Goal: Information Seeking & Learning: Find specific fact

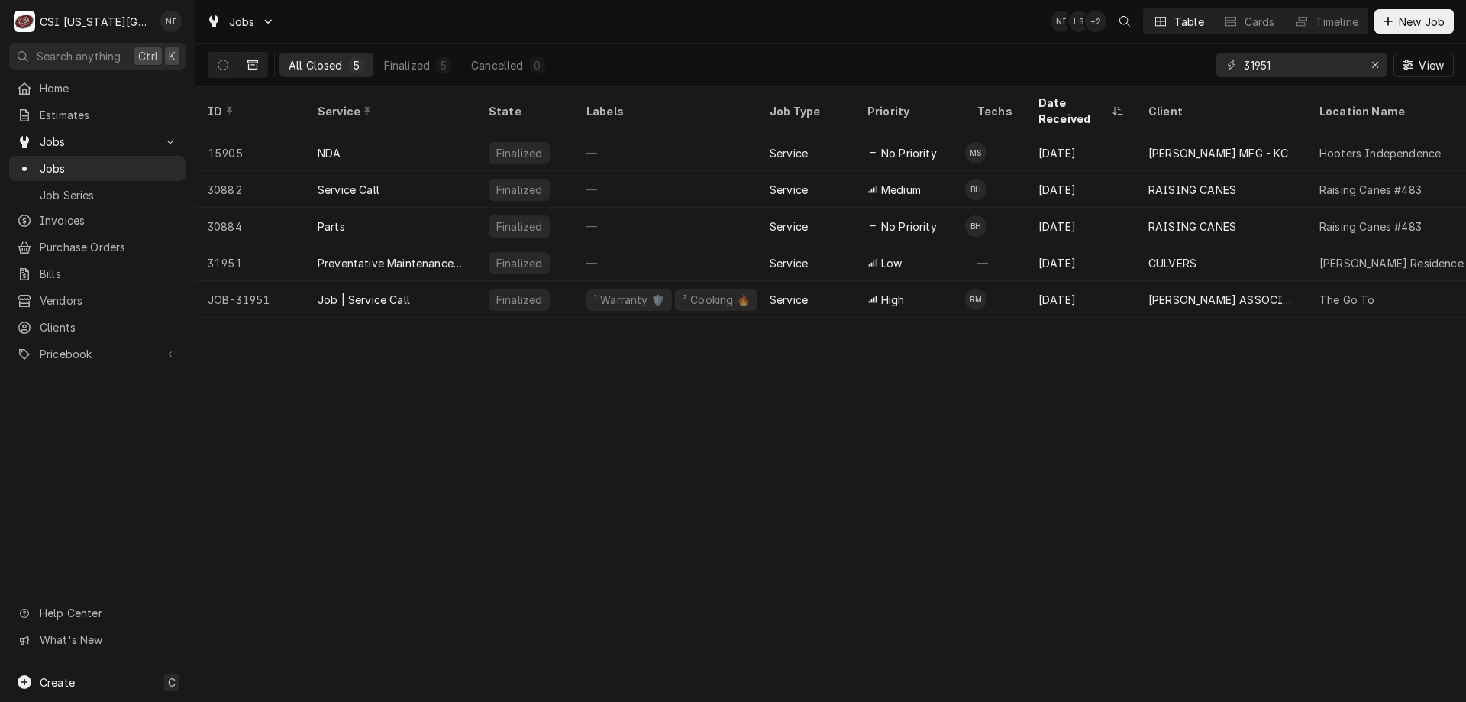
click at [1391, 411] on div "ID Service State Labels Job Type Priority Techs Date Received Client Location N…" at bounding box center [830, 394] width 1270 height 615
drag, startPoint x: 1292, startPoint y: 68, endPoint x: 942, endPoint y: 47, distance: 350.3
click at [945, 48] on div "All Closed 5 Finalized 5 Cancelled 0 31951 View" at bounding box center [831, 65] width 1246 height 43
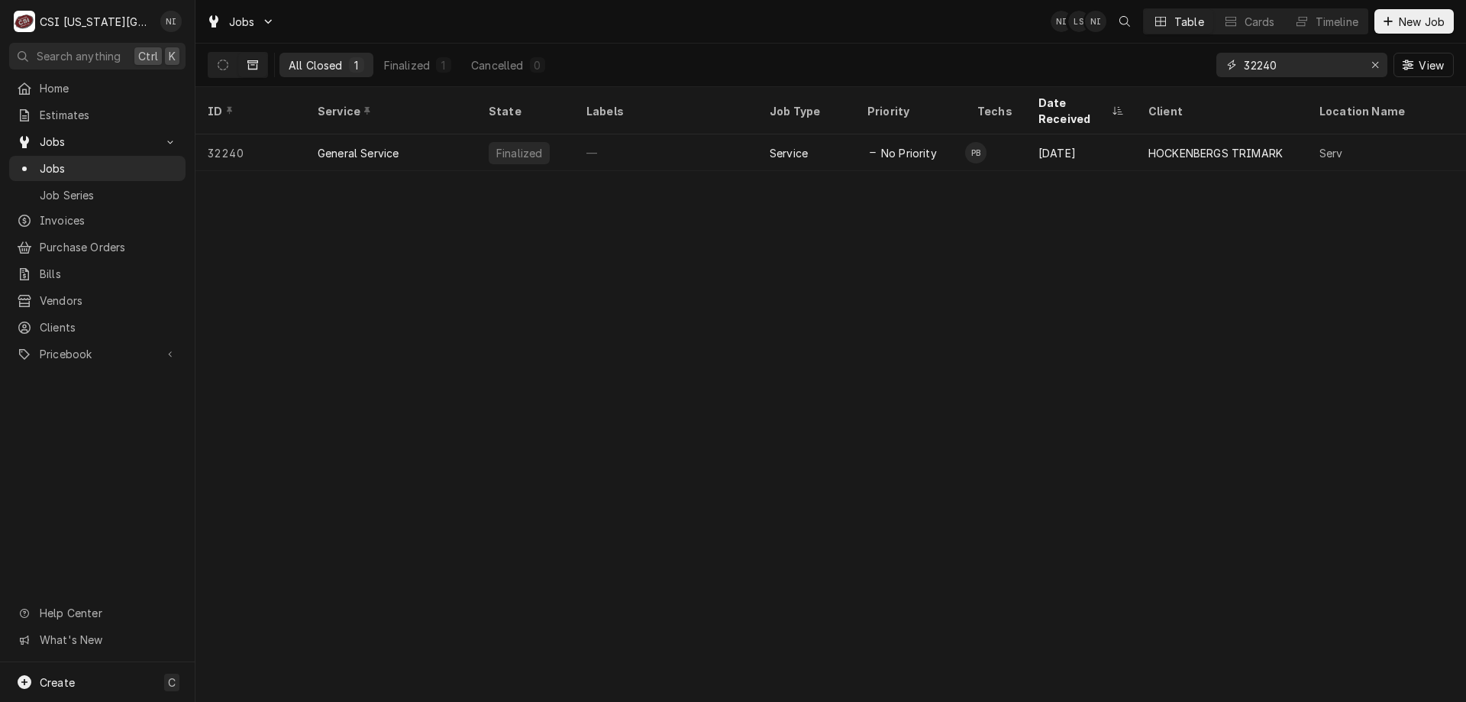
type input "32240"
click at [218, 69] on icon "Dynamic Content Wrapper" at bounding box center [223, 65] width 11 height 11
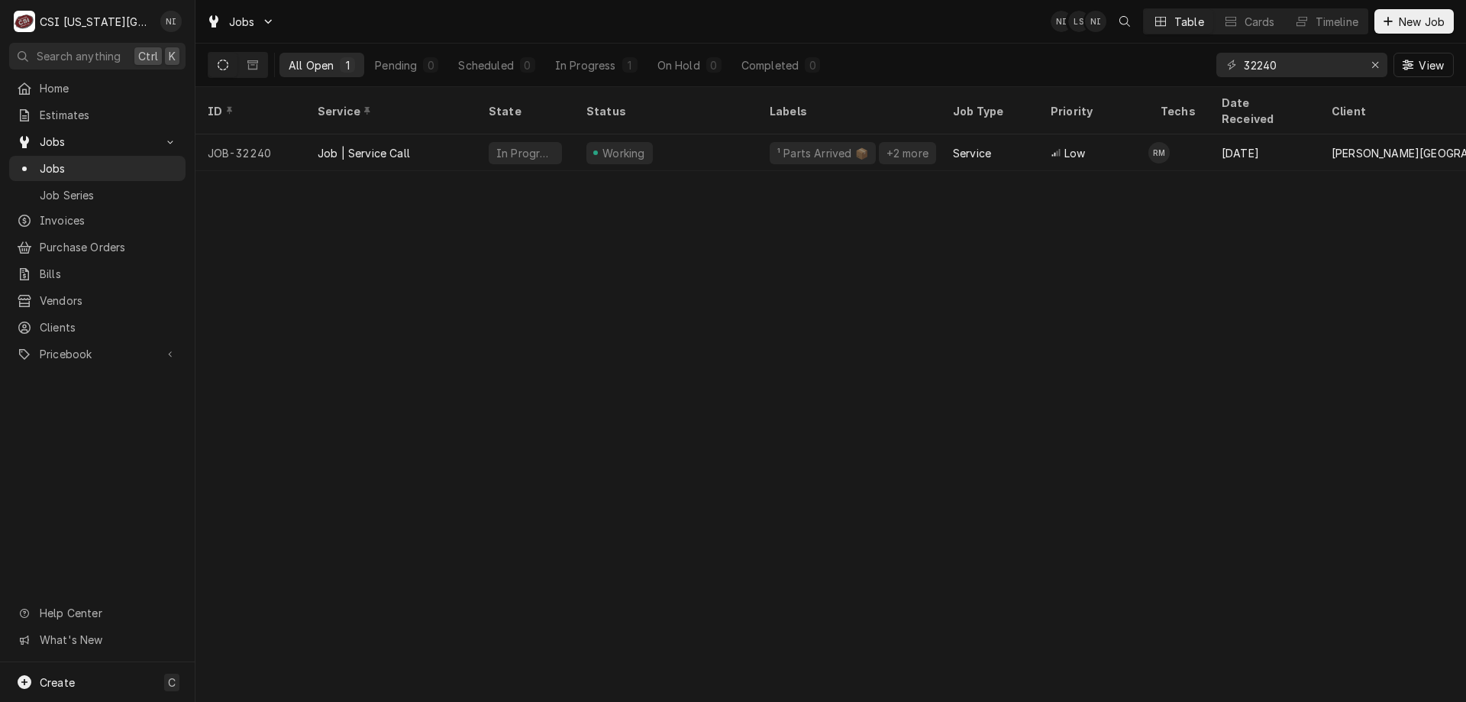
click at [449, 134] on div "Job | Service Call" at bounding box center [390, 152] width 171 height 37
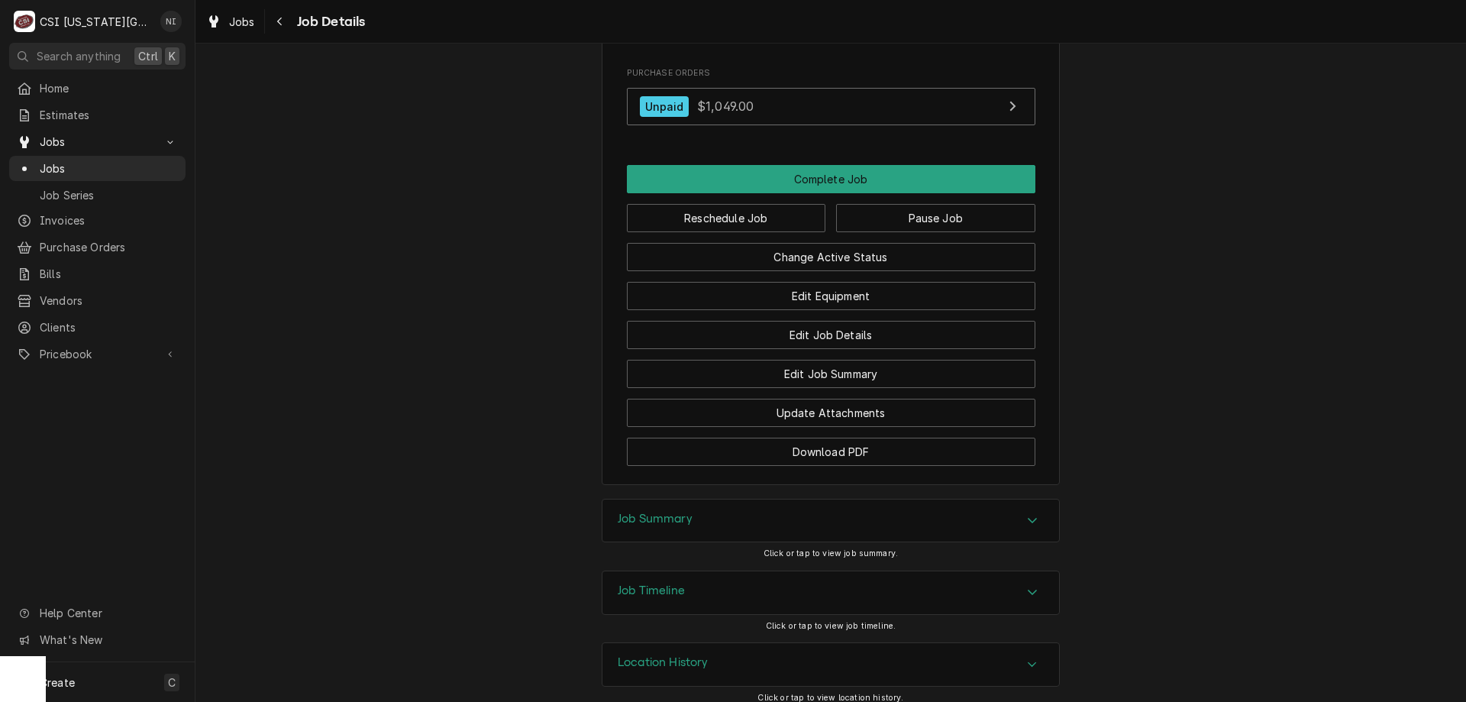
scroll to position [2152, 0]
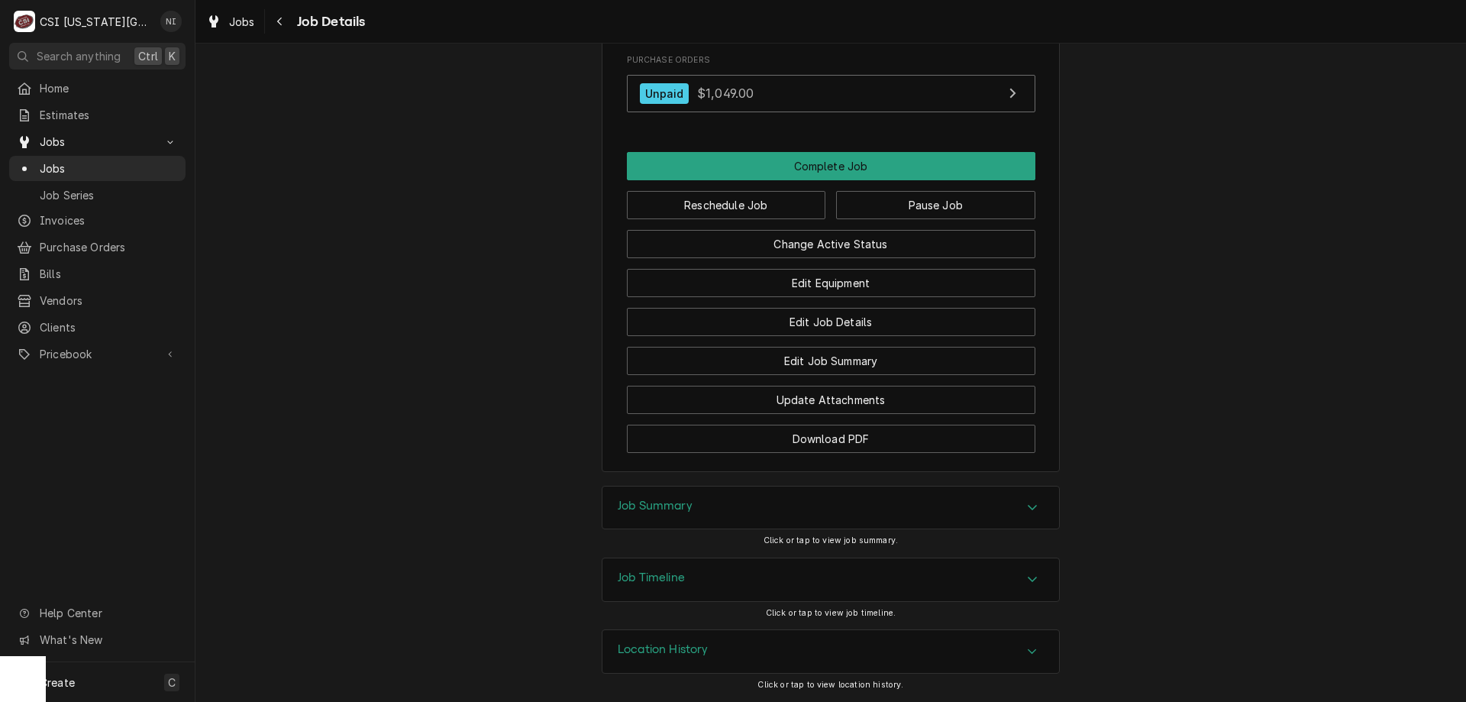
click at [1020, 591] on div "Job Timeline" at bounding box center [830, 579] width 457 height 43
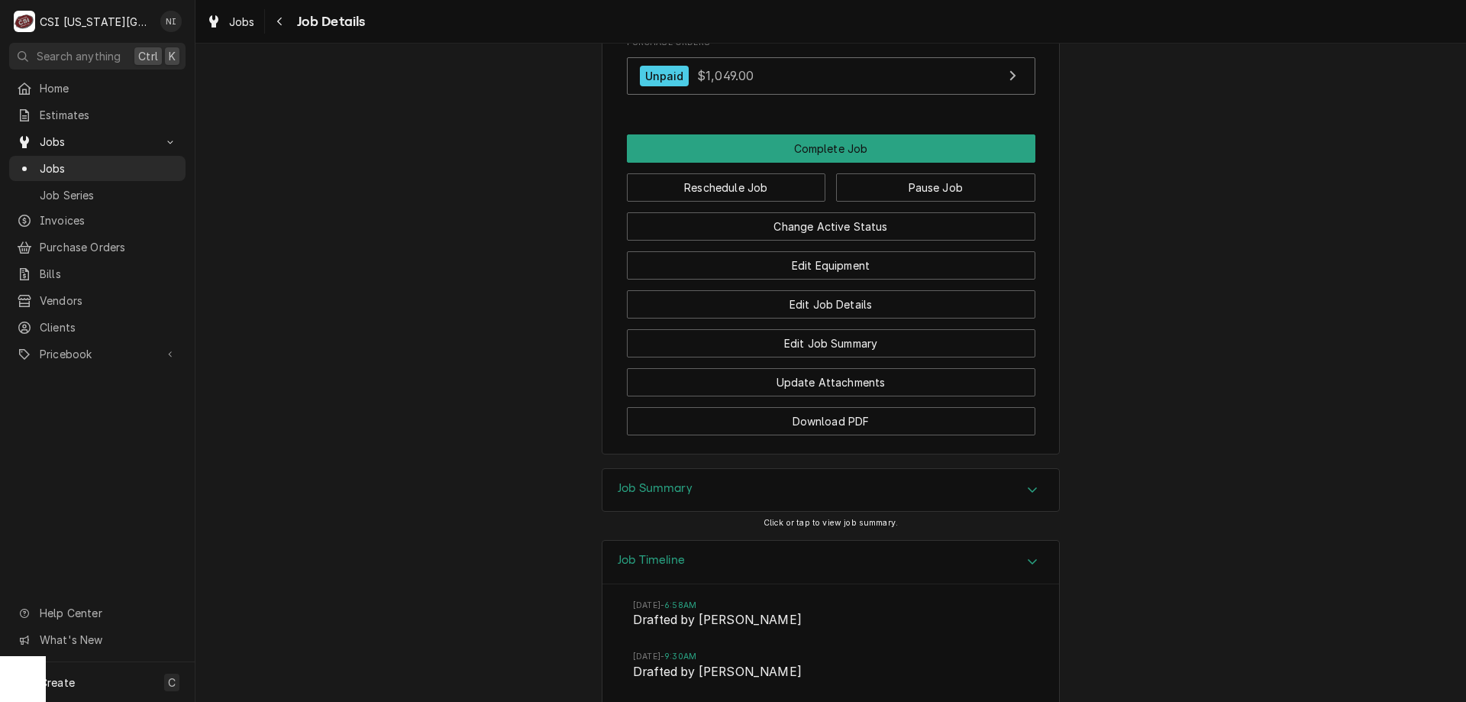
click at [1032, 499] on div "Accordion Header" at bounding box center [1032, 490] width 23 height 18
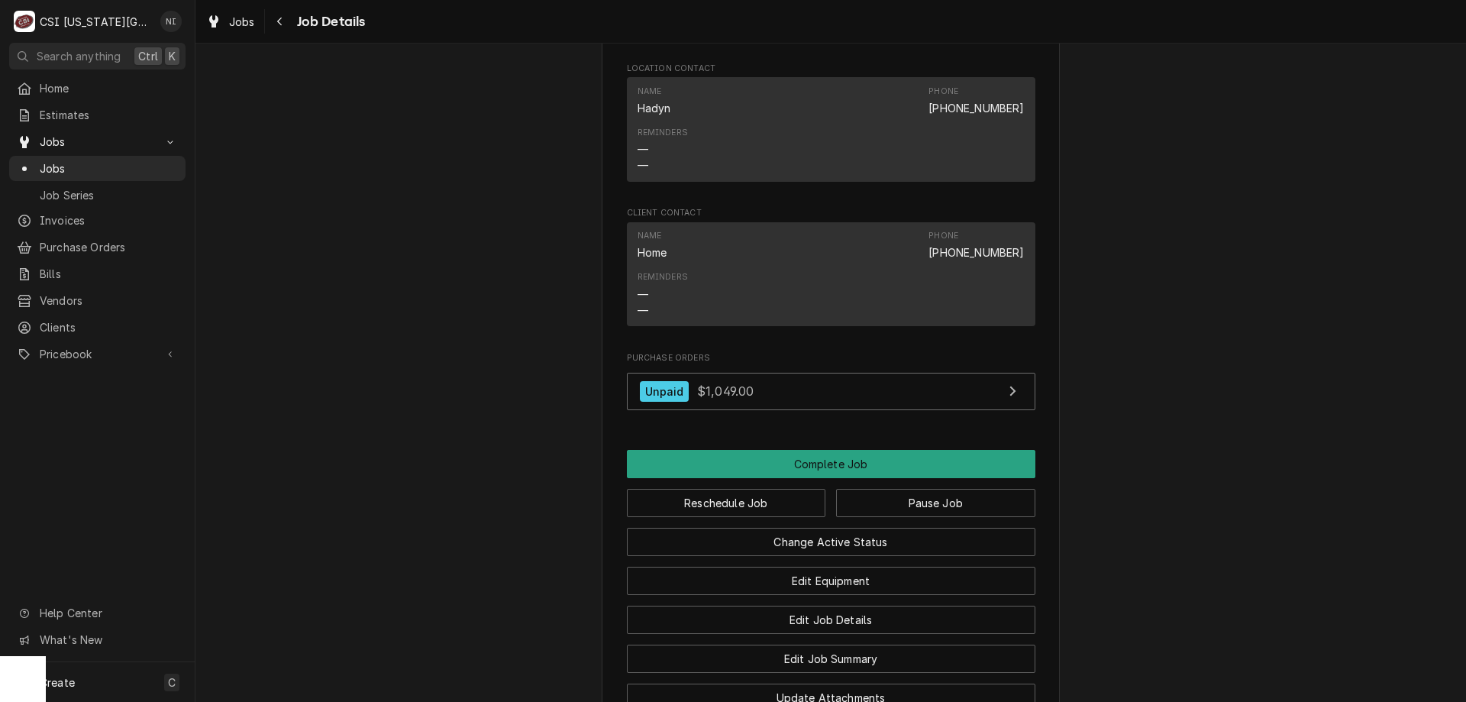
scroll to position [1843, 0]
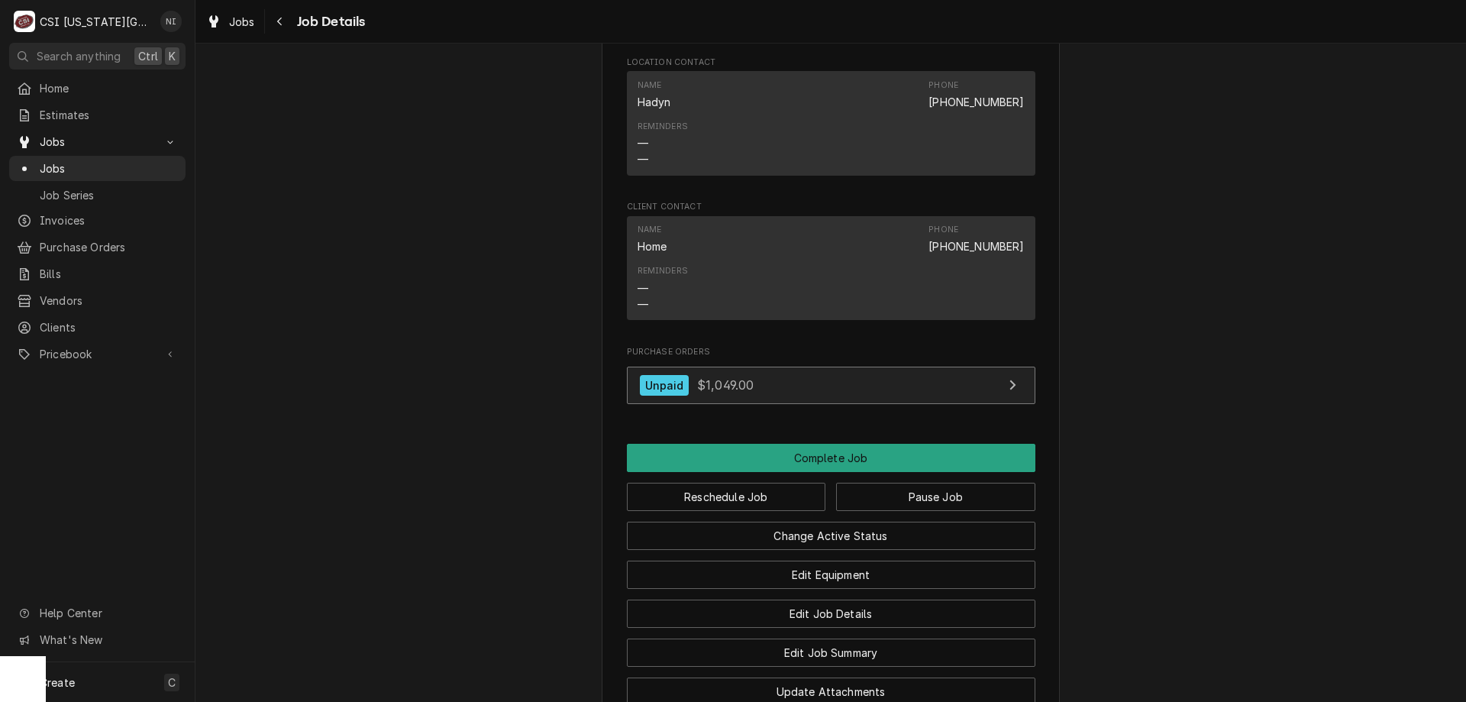
click at [897, 404] on link "Unpaid $1,049.00" at bounding box center [831, 384] width 408 height 37
click at [117, 166] on span "Jobs" at bounding box center [109, 168] width 138 height 16
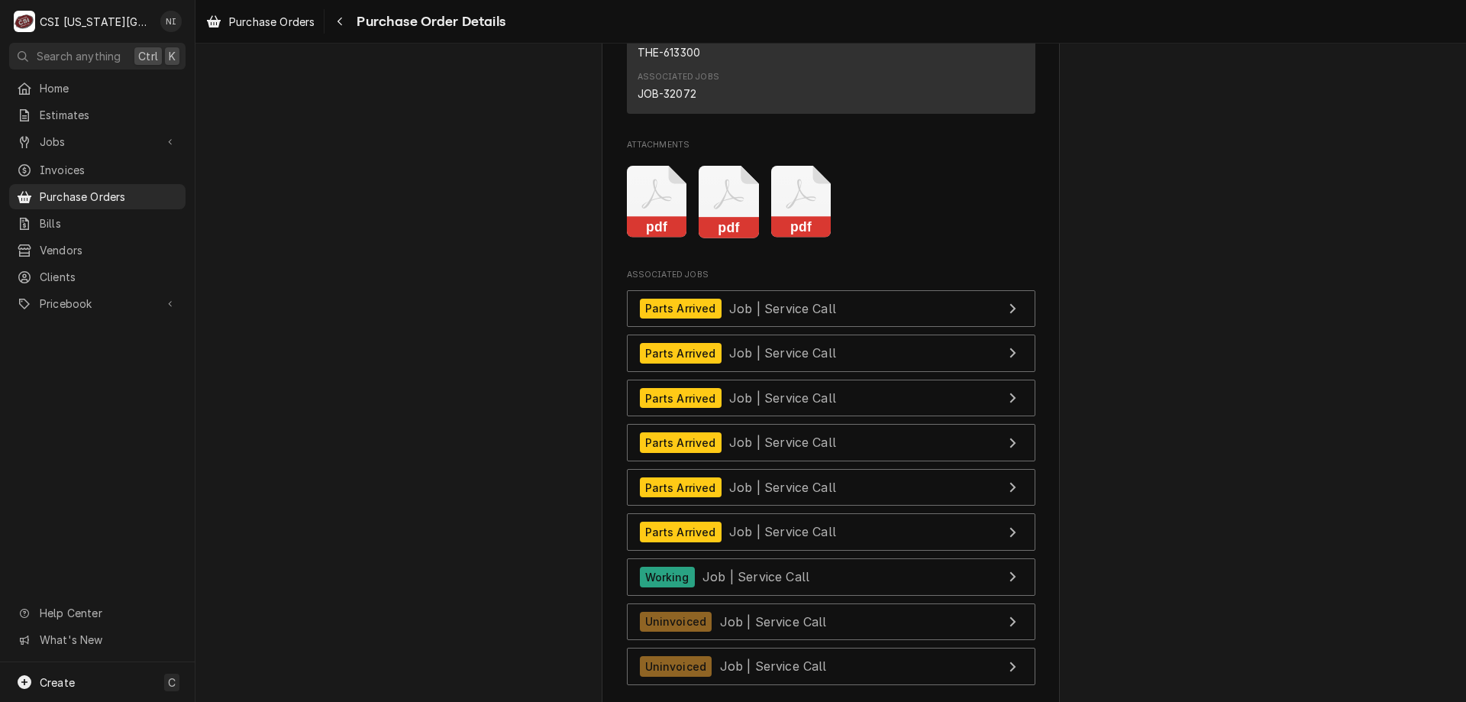
scroll to position [4157, 0]
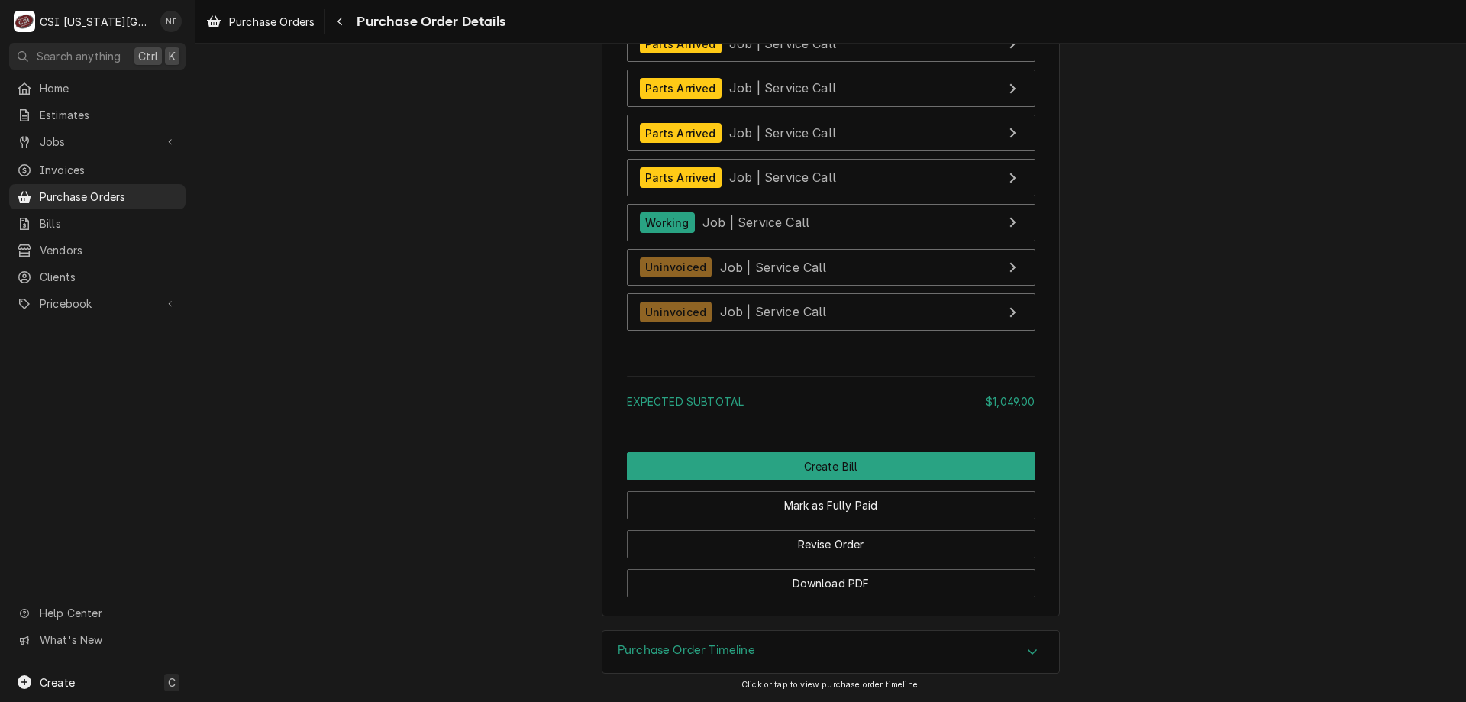
click at [1035, 659] on div "Accordion Header" at bounding box center [1032, 652] width 23 height 18
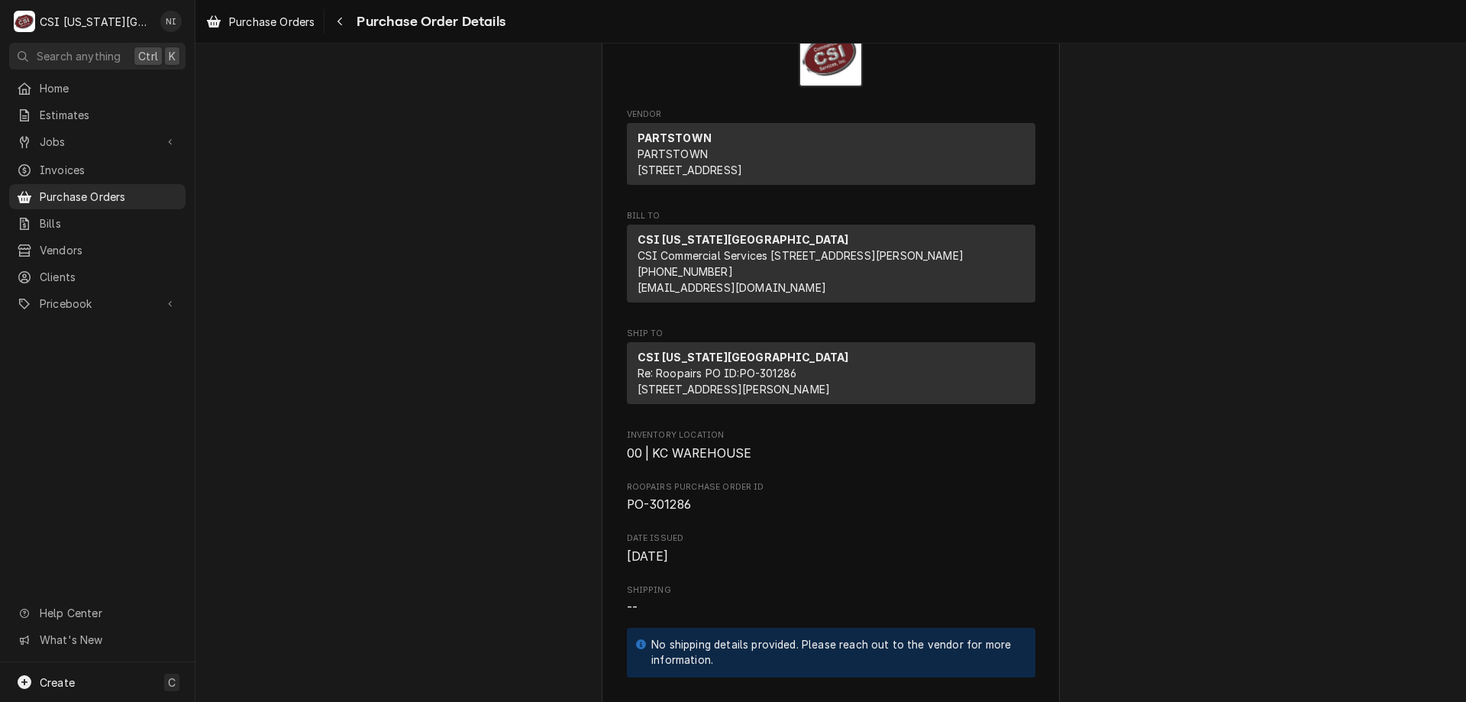
scroll to position [0, 0]
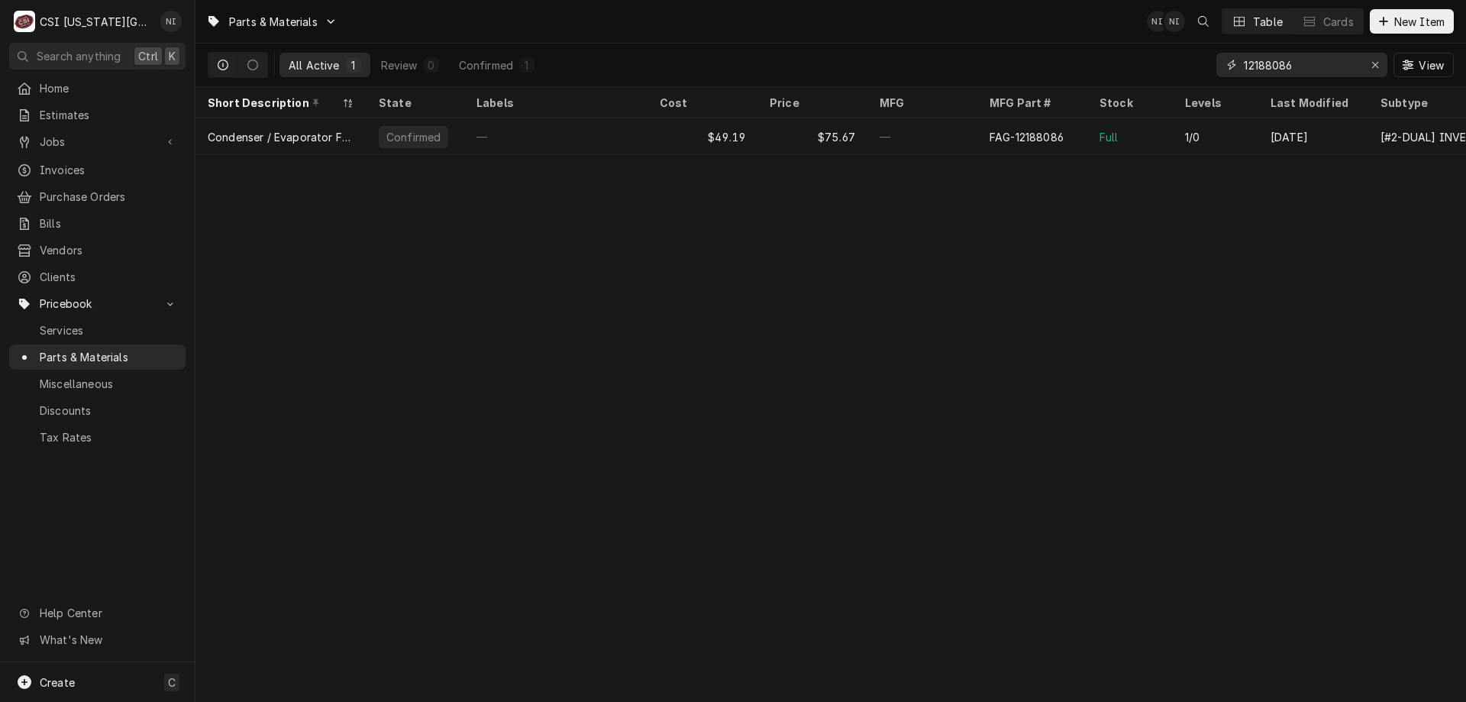
drag, startPoint x: 1297, startPoint y: 66, endPoint x: 1061, endPoint y: 66, distance: 235.9
click at [1061, 66] on div "All Active 1 Review 0 Confirmed 1 12188086 View" at bounding box center [831, 65] width 1246 height 43
type input "00-122674"
click at [921, 126] on div "—" at bounding box center [922, 136] width 110 height 37
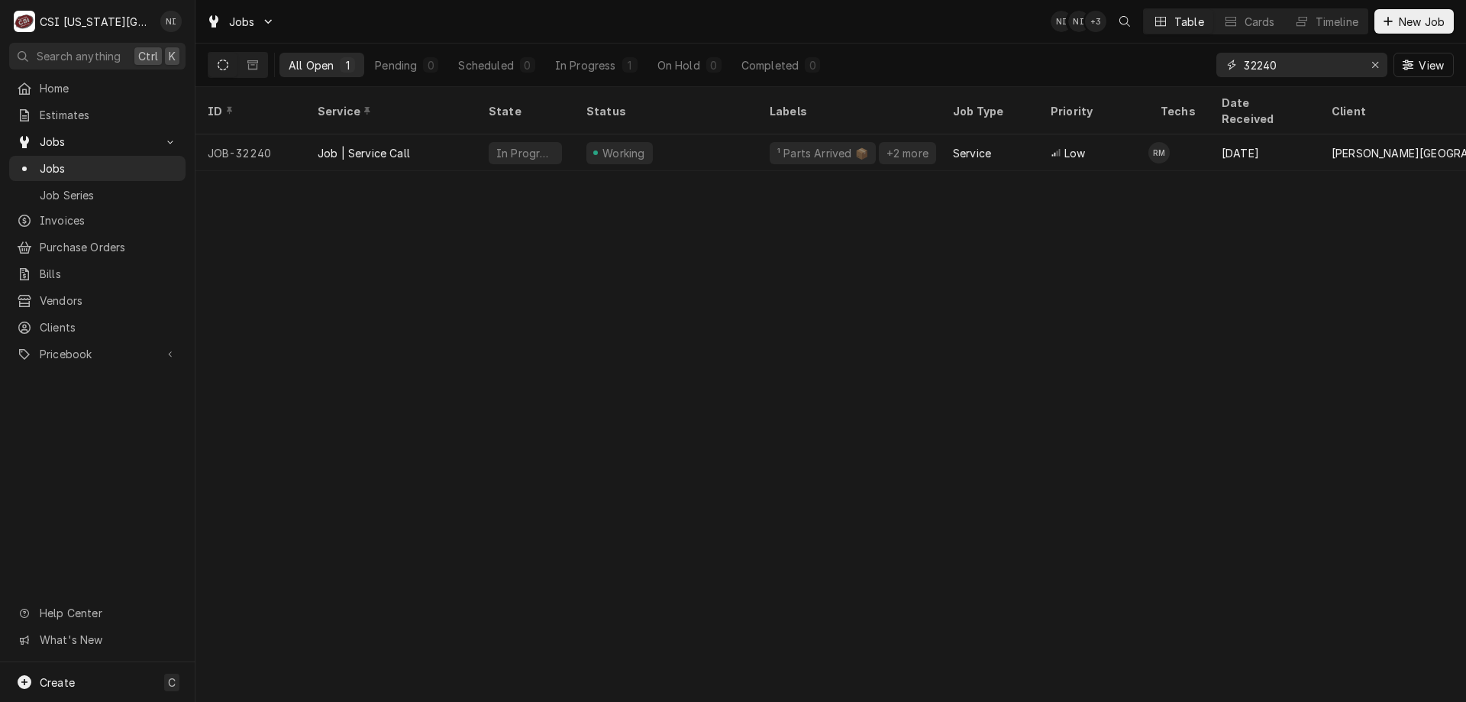
drag, startPoint x: 1280, startPoint y: 66, endPoint x: 978, endPoint y: -29, distance: 316.1
click at [978, 0] on html "C CSI [US_STATE][GEOGRAPHIC_DATA] NI Search anything Ctrl K Home Estimates Jobs…" at bounding box center [733, 351] width 1466 height 702
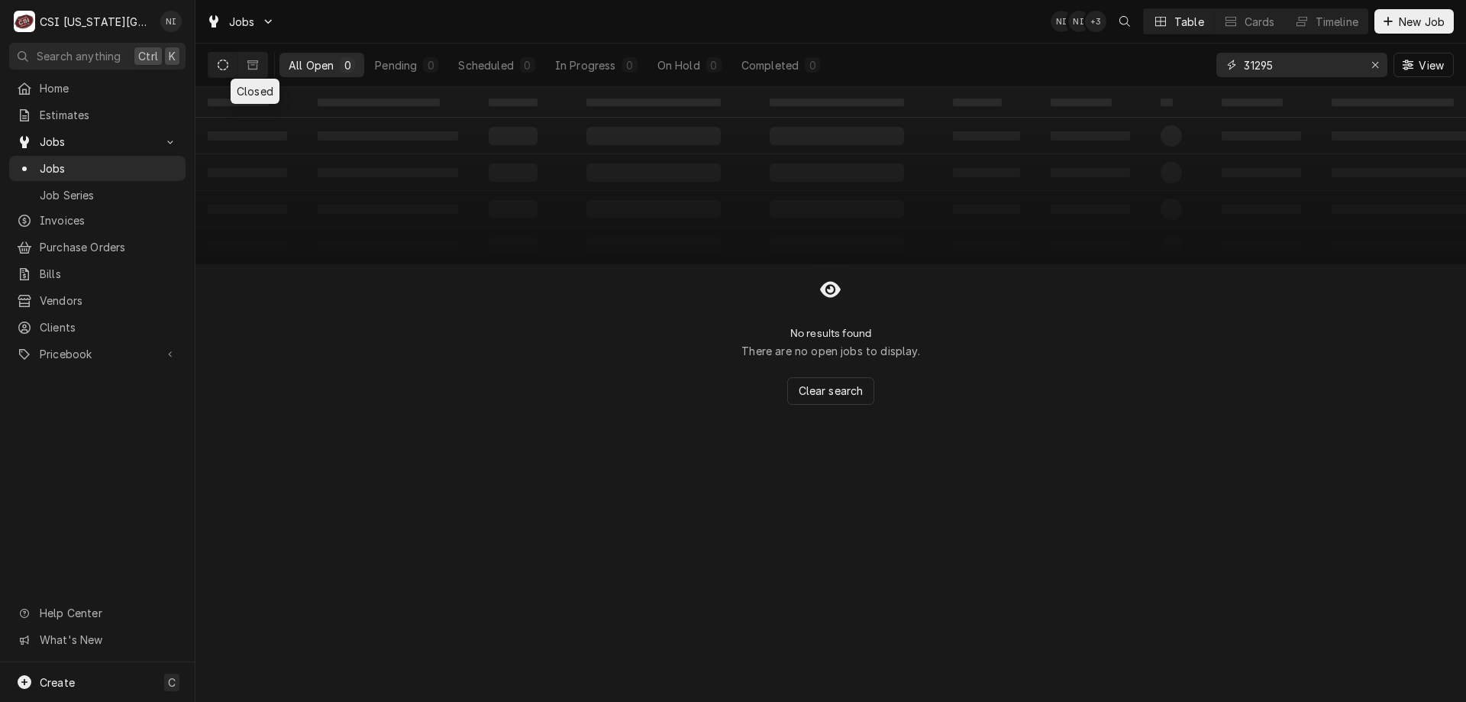
type input "31295"
click at [253, 64] on icon "Dynamic Content Wrapper" at bounding box center [252, 65] width 11 height 11
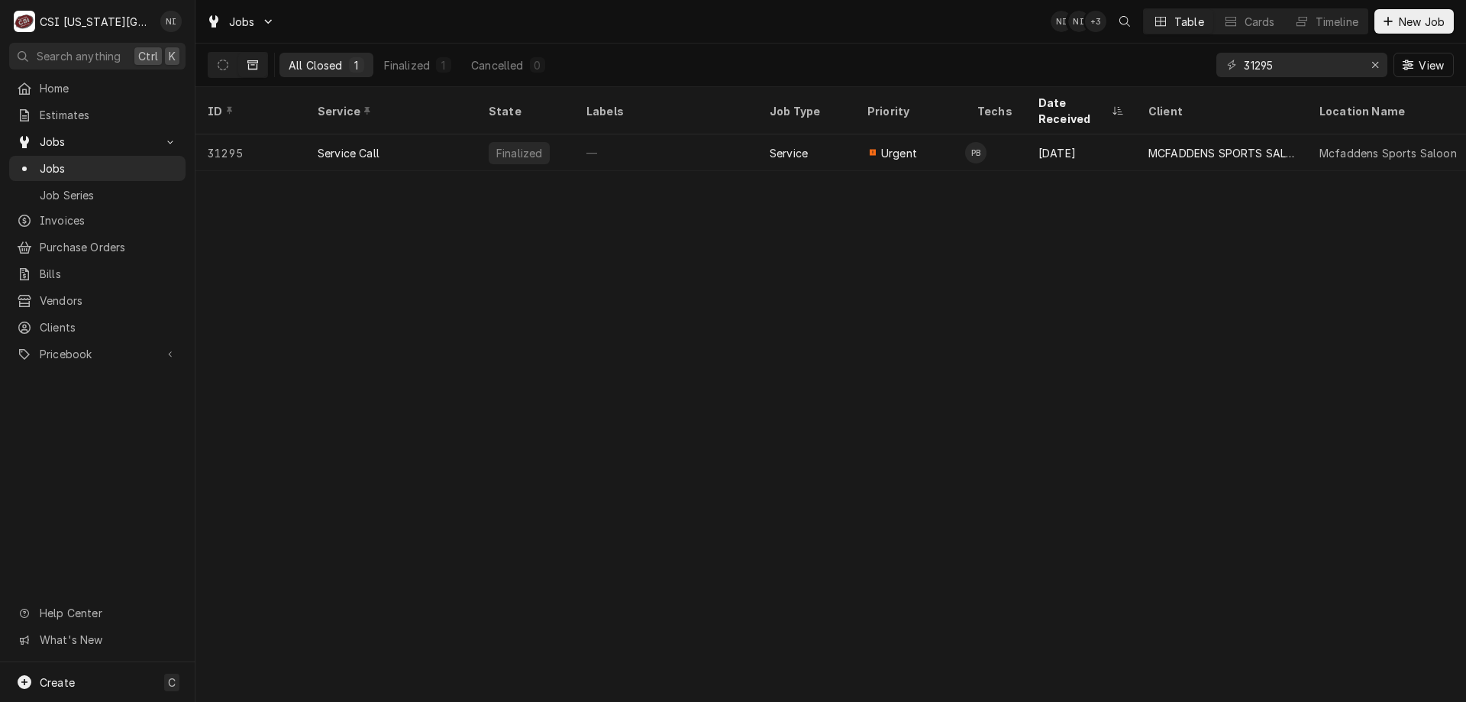
click at [222, 67] on icon "Dynamic Content Wrapper" at bounding box center [223, 65] width 11 height 11
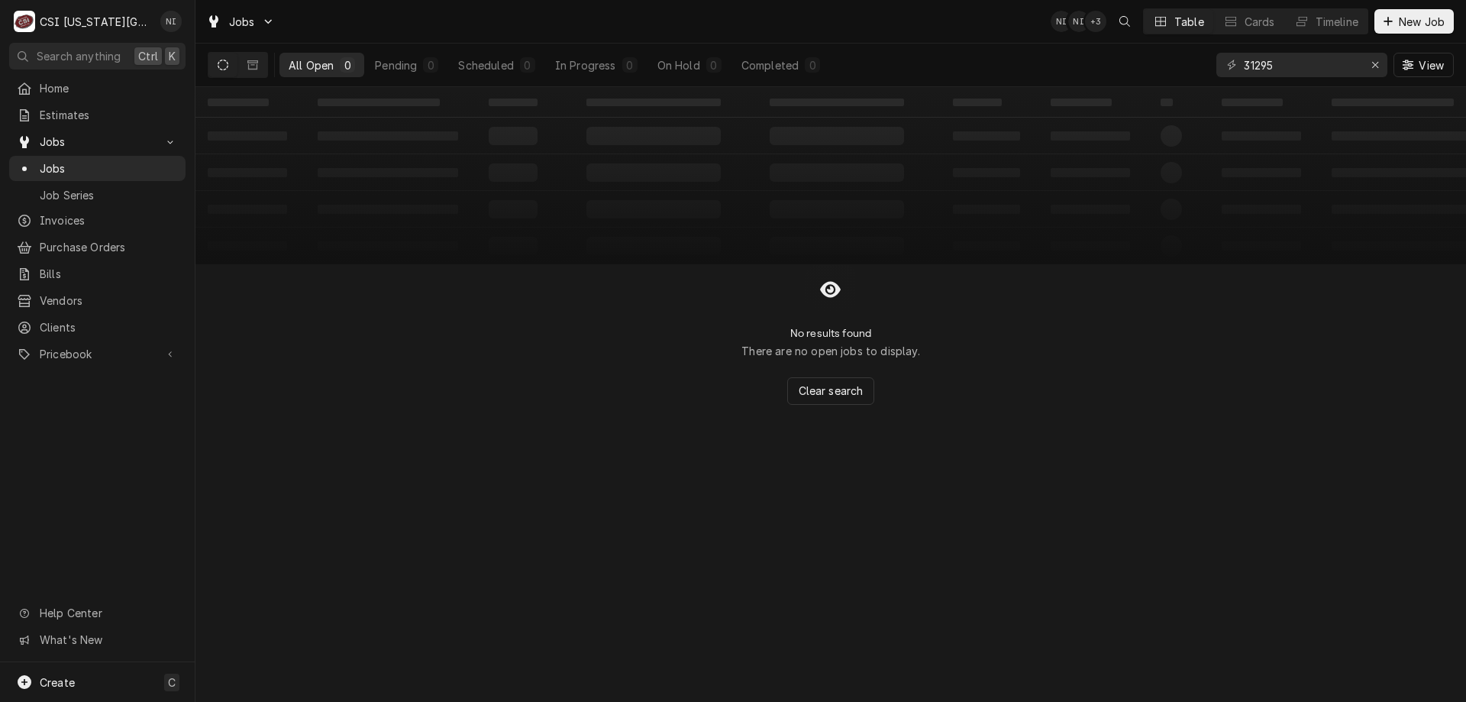
click at [252, 66] on icon "Dynamic Content Wrapper" at bounding box center [252, 65] width 11 height 11
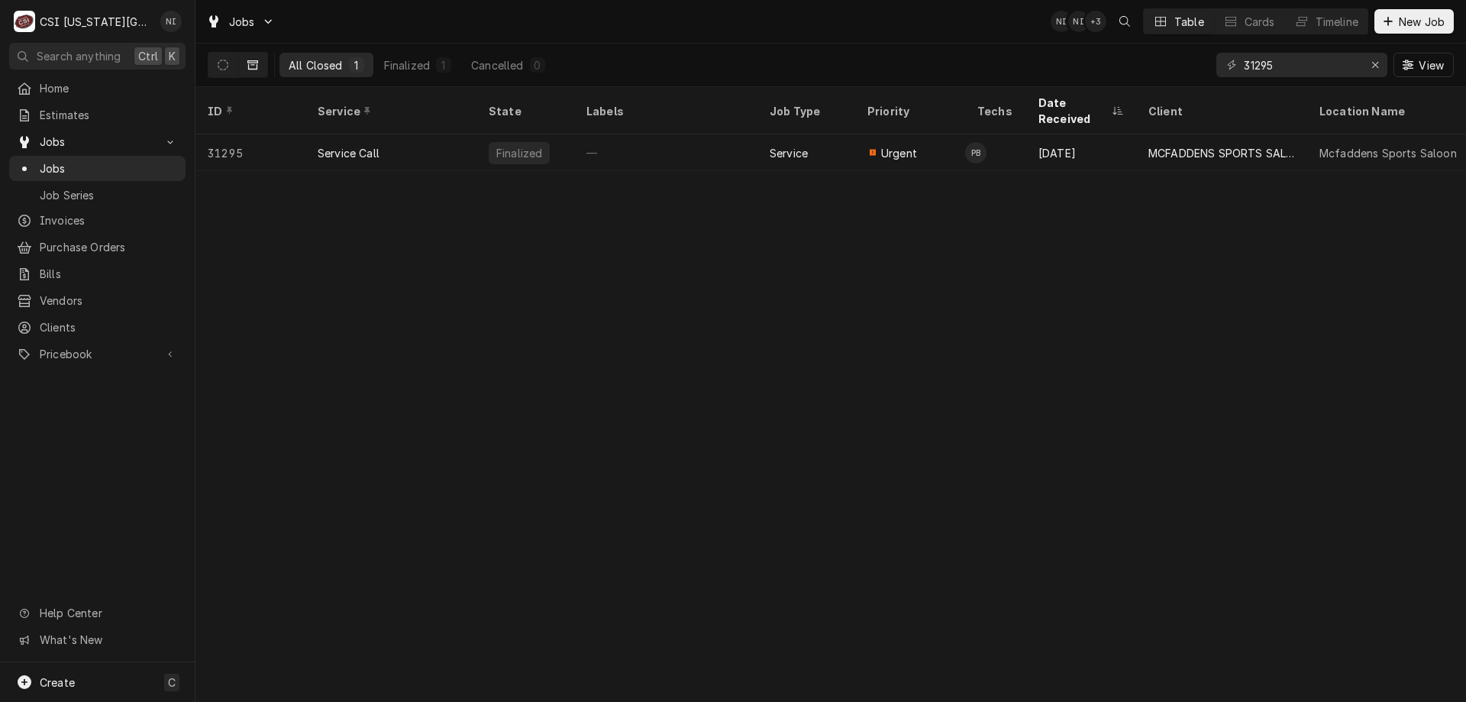
click at [222, 66] on icon "Dynamic Content Wrapper" at bounding box center [223, 65] width 11 height 11
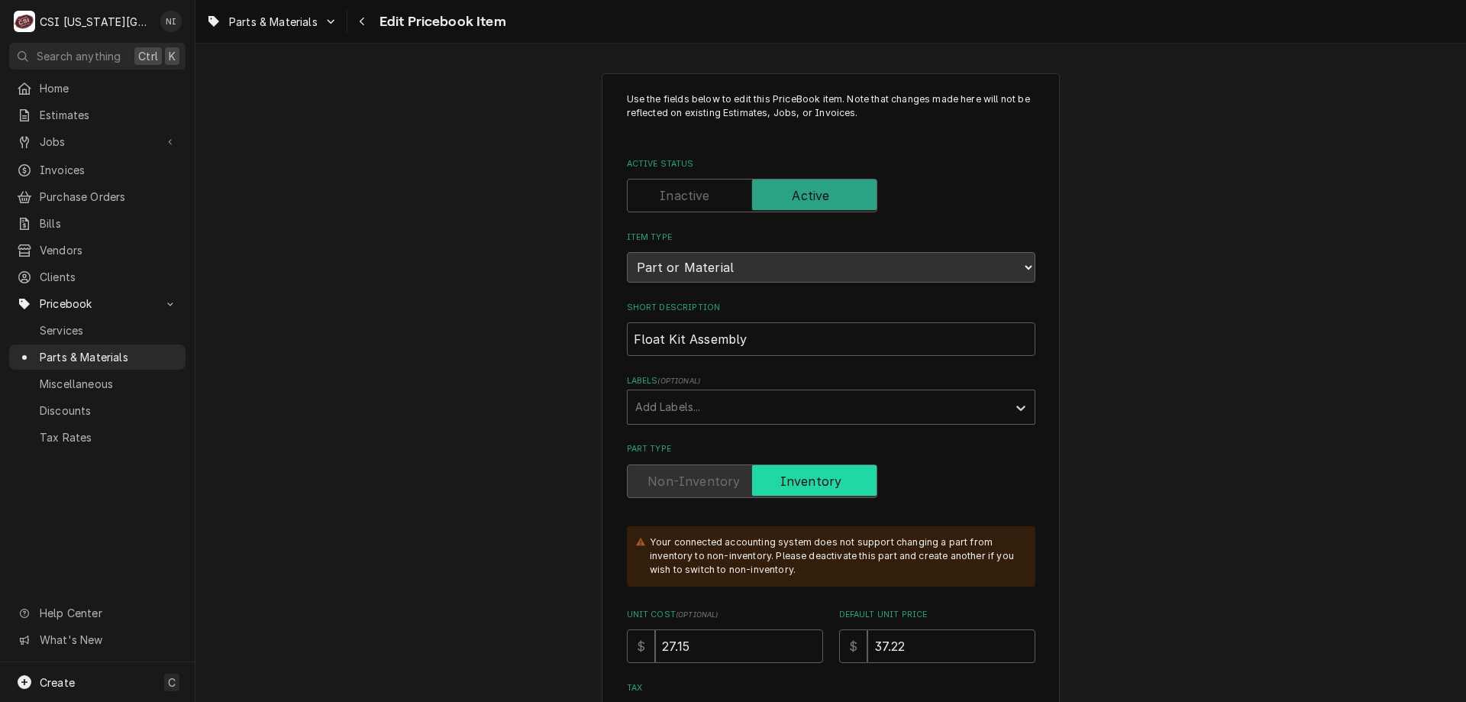
type textarea "x"
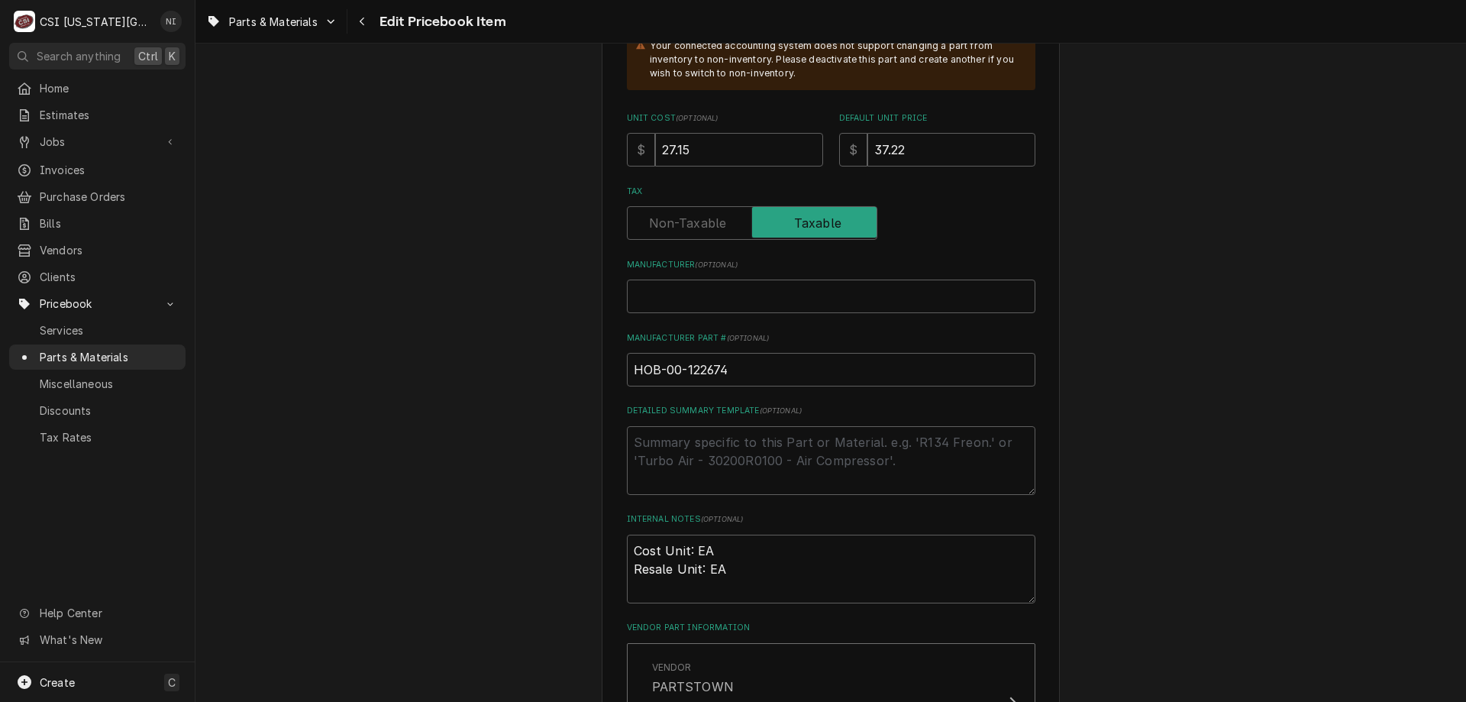
scroll to position [580, 0]
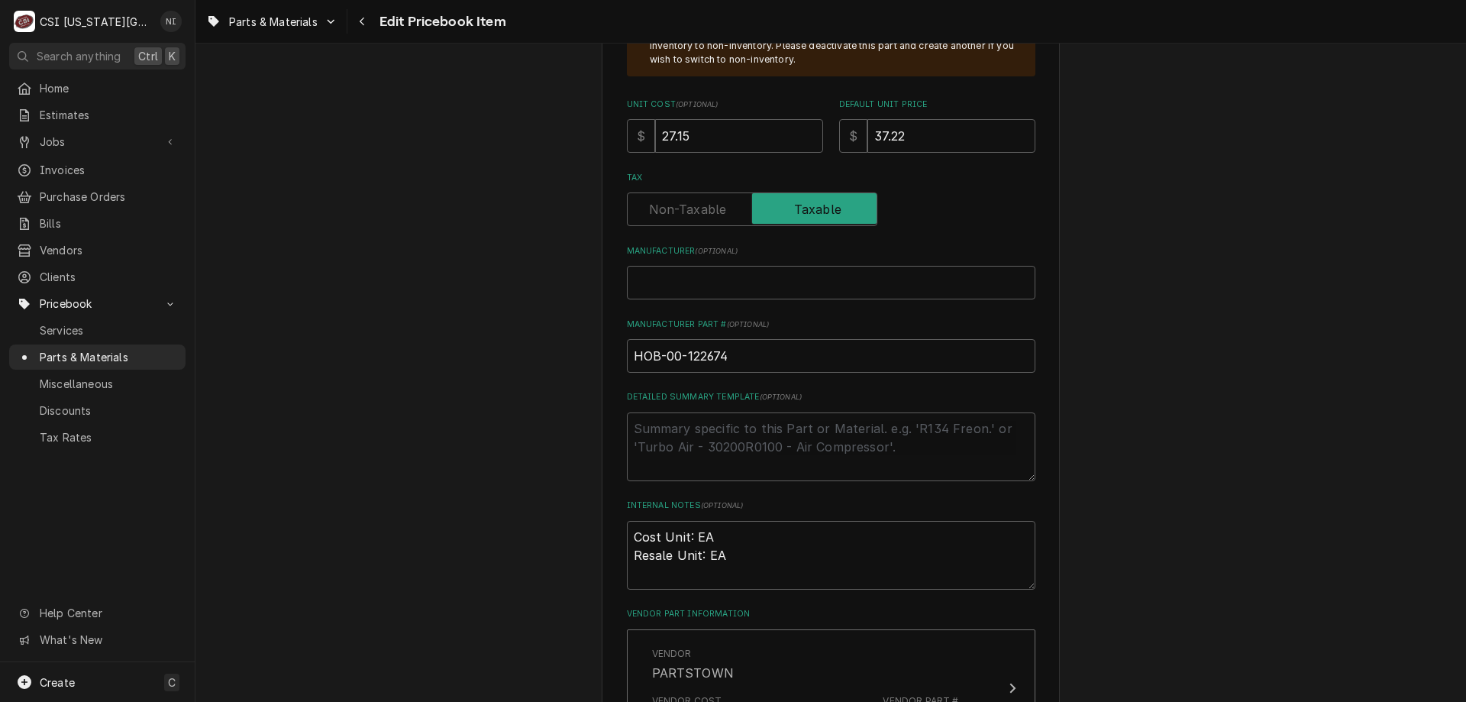
click at [153, 351] on span "Parts & Materials" at bounding box center [109, 357] width 138 height 16
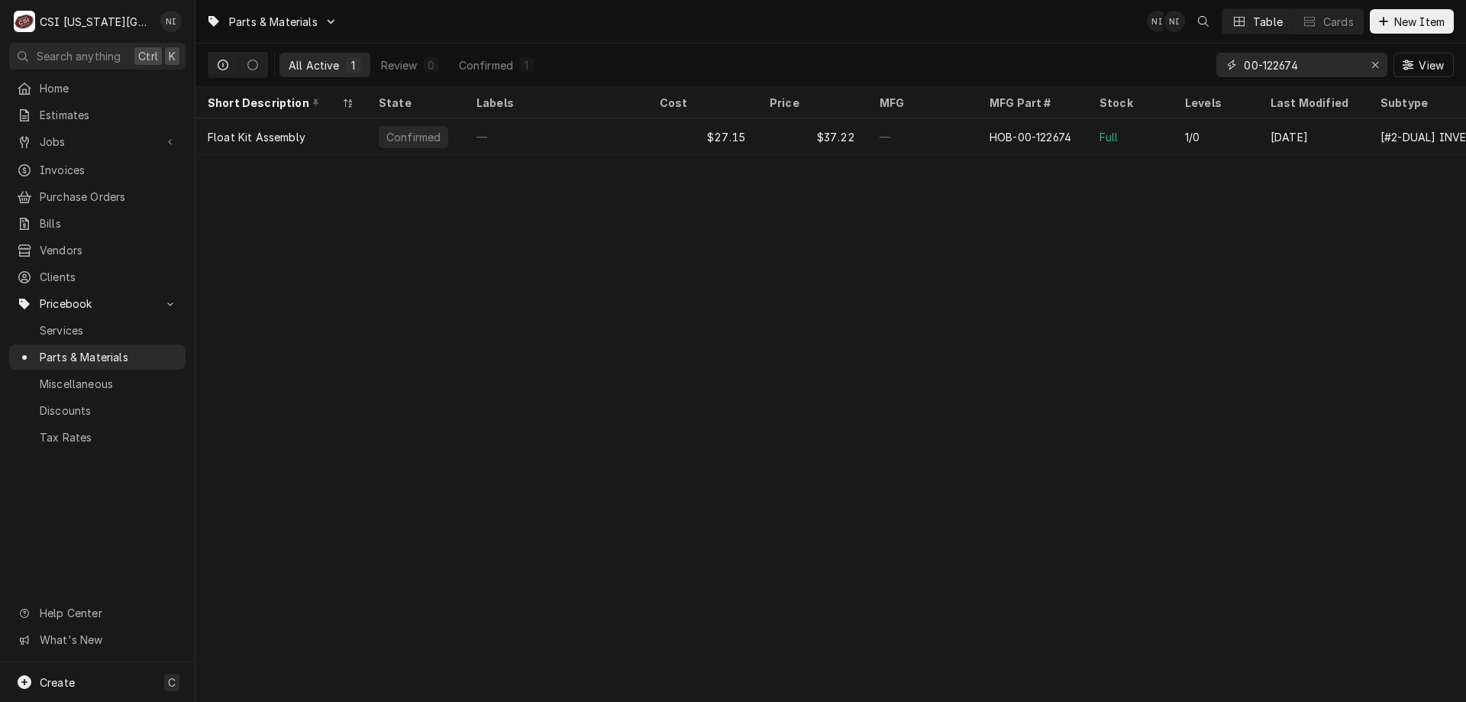
drag, startPoint x: 1315, startPoint y: 69, endPoint x: 917, endPoint y: -2, distance: 404.0
click at [917, 0] on html "C CSI [US_STATE] City NI Search anything Ctrl K Home Estimates Jobs Jobs Job Se…" at bounding box center [733, 351] width 1466 height 702
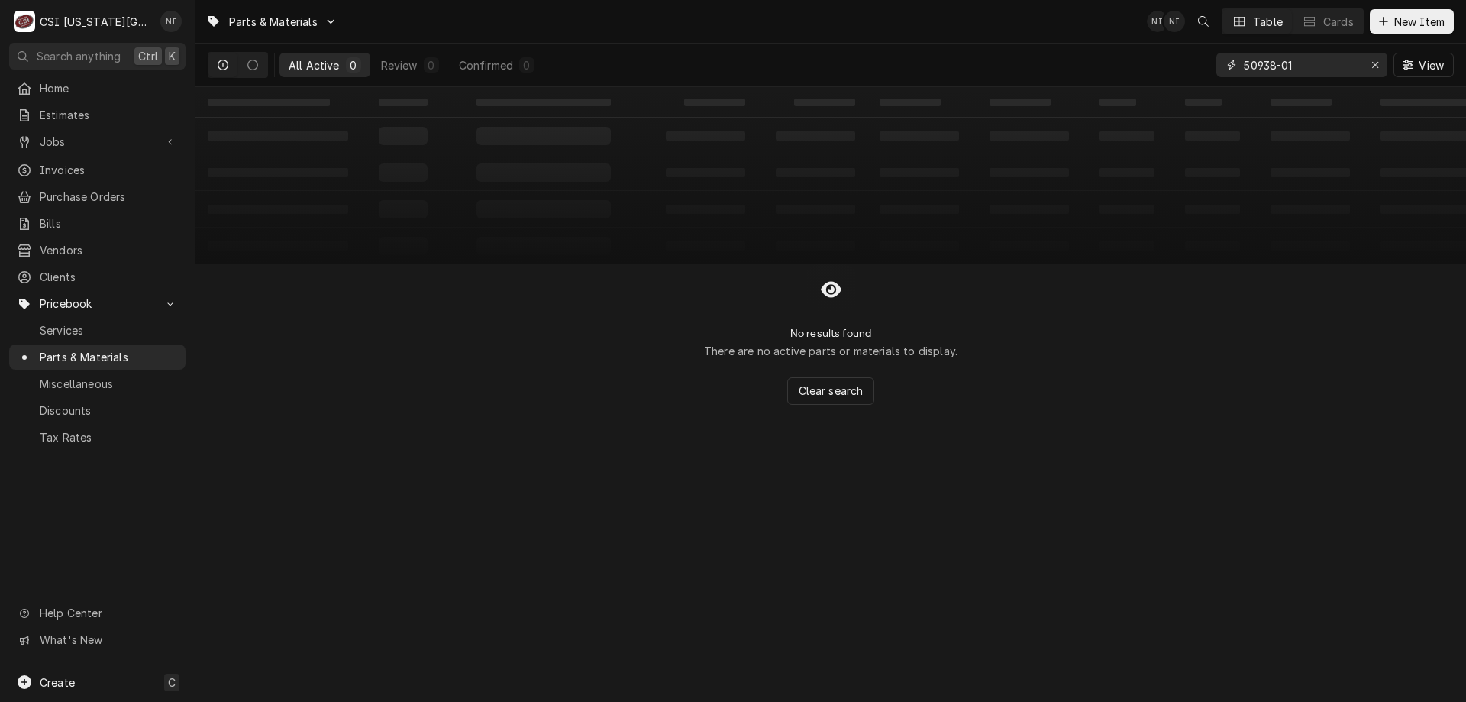
drag, startPoint x: 1310, startPoint y: 68, endPoint x: 1034, endPoint y: 50, distance: 276.2
click at [1034, 52] on div "All Active 0 Review 0 Confirmed 0 50938-01 View" at bounding box center [831, 65] width 1246 height 43
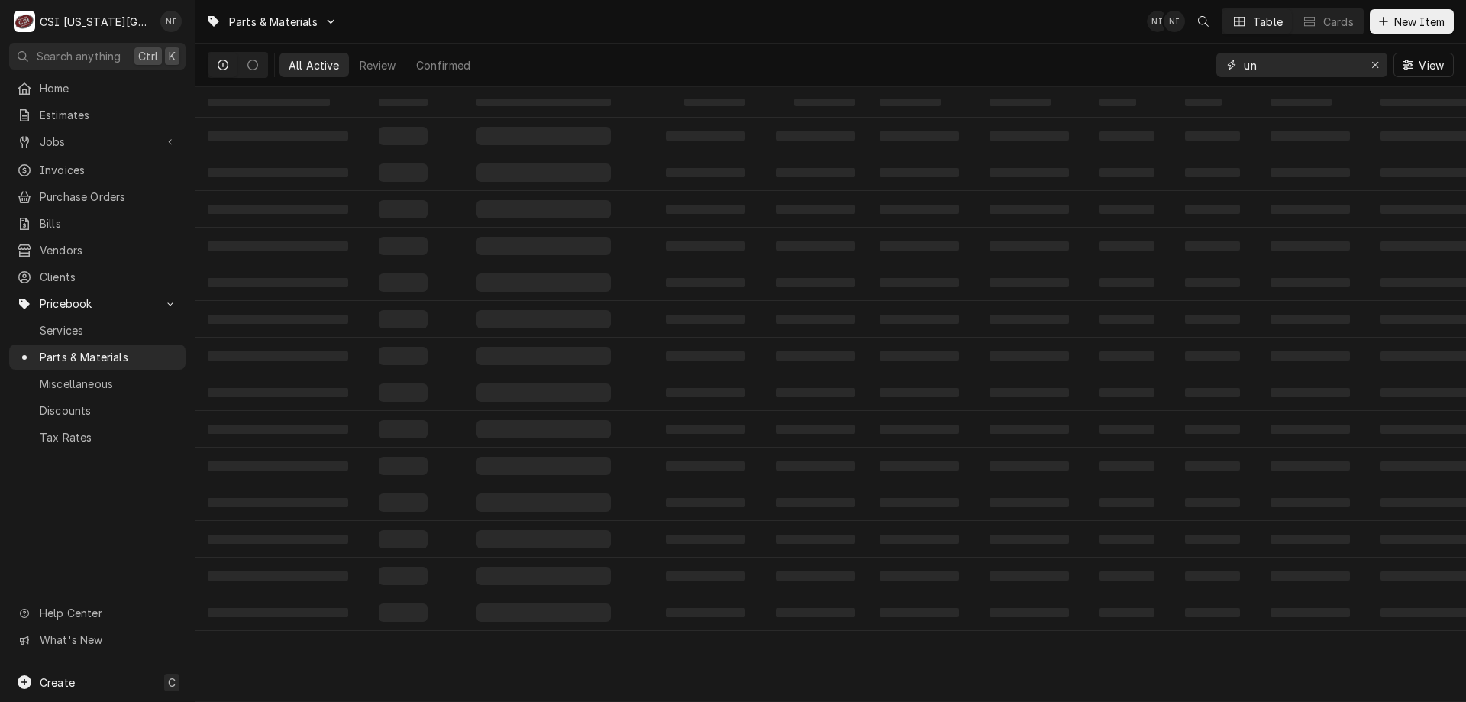
type input "u"
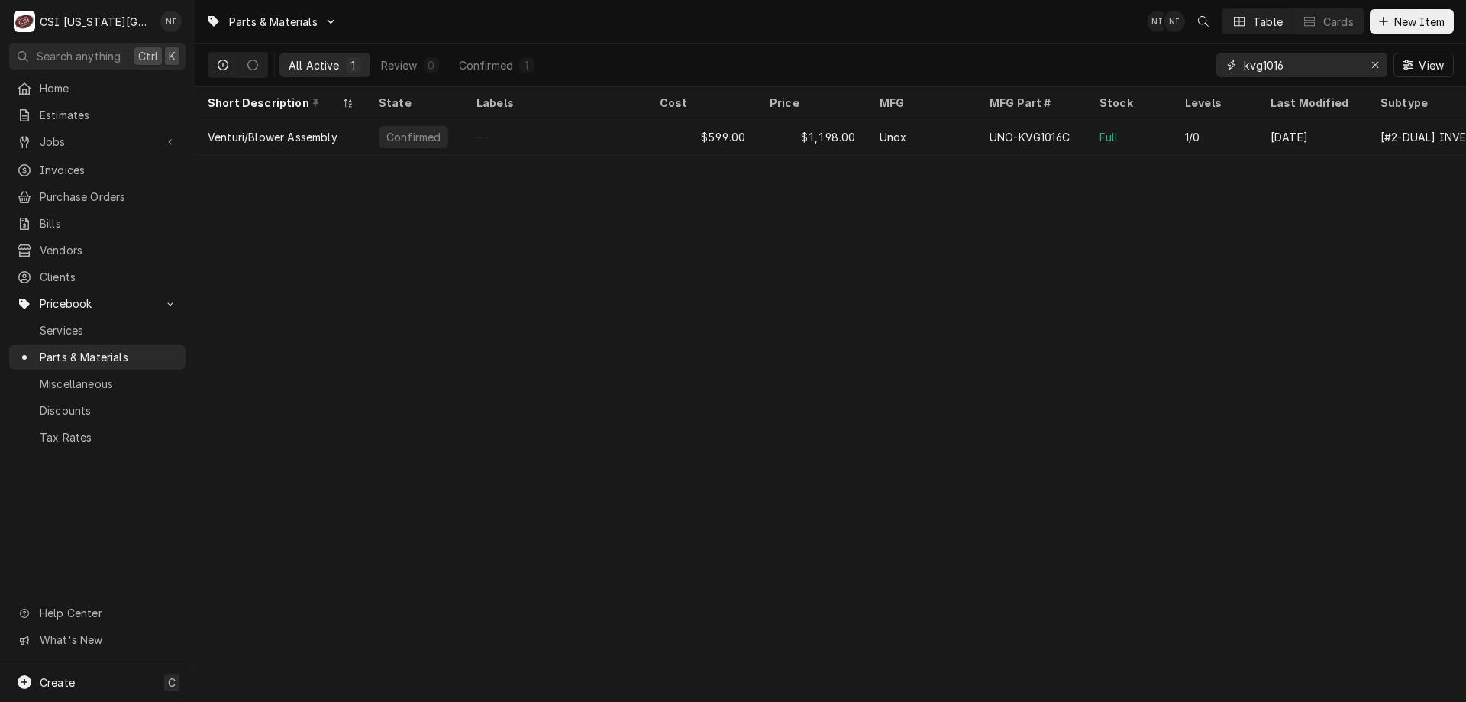
type input "kvg1016"
click at [779, 135] on div "$1,198.00" at bounding box center [812, 136] width 110 height 37
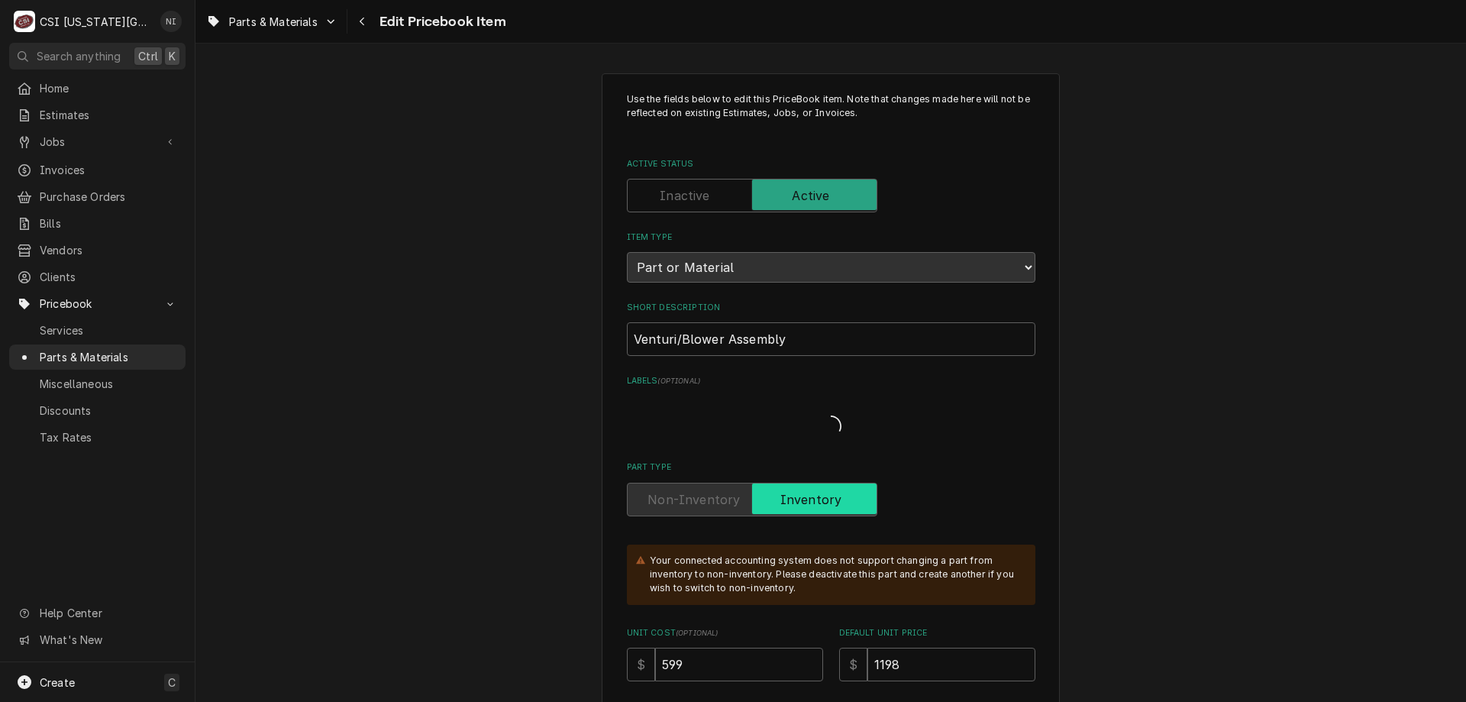
type textarea "x"
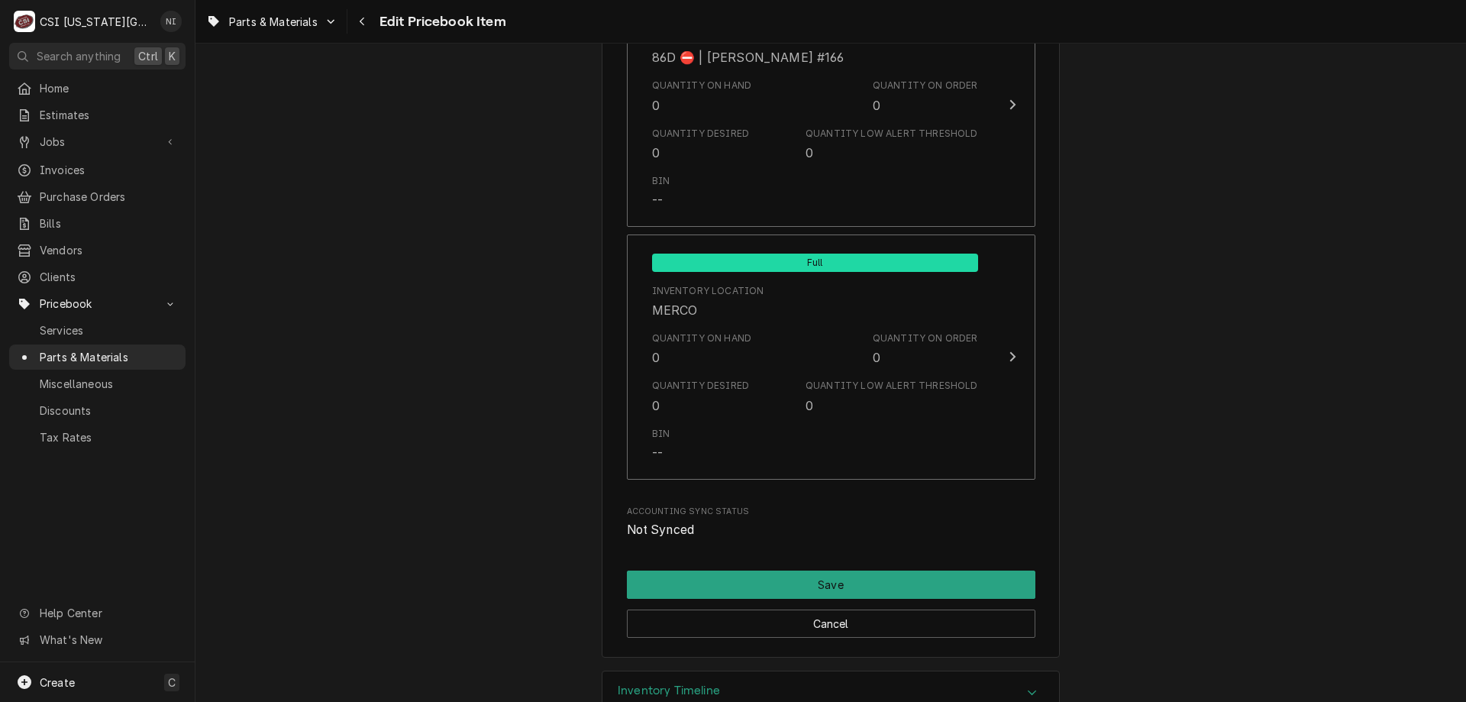
scroll to position [14918, 0]
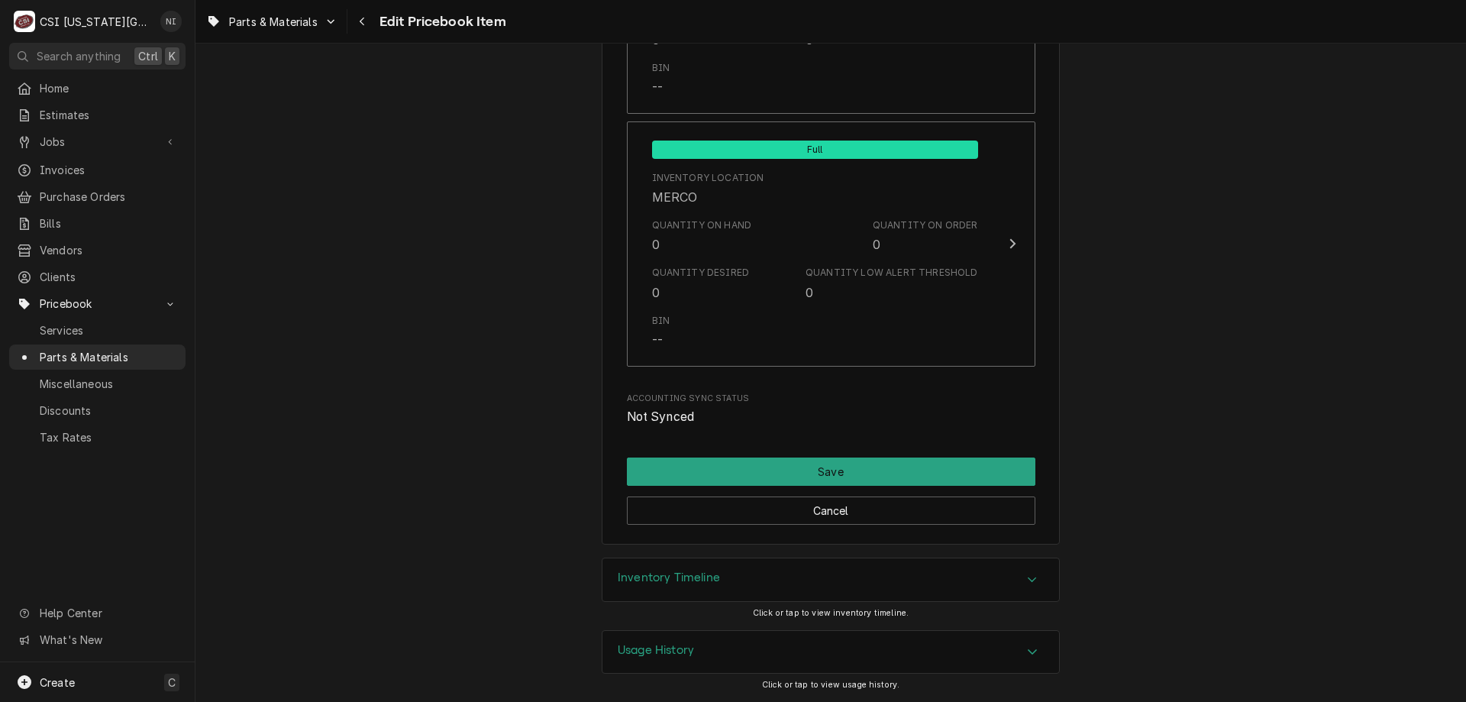
click at [977, 578] on div "Inventory Timeline" at bounding box center [830, 579] width 457 height 43
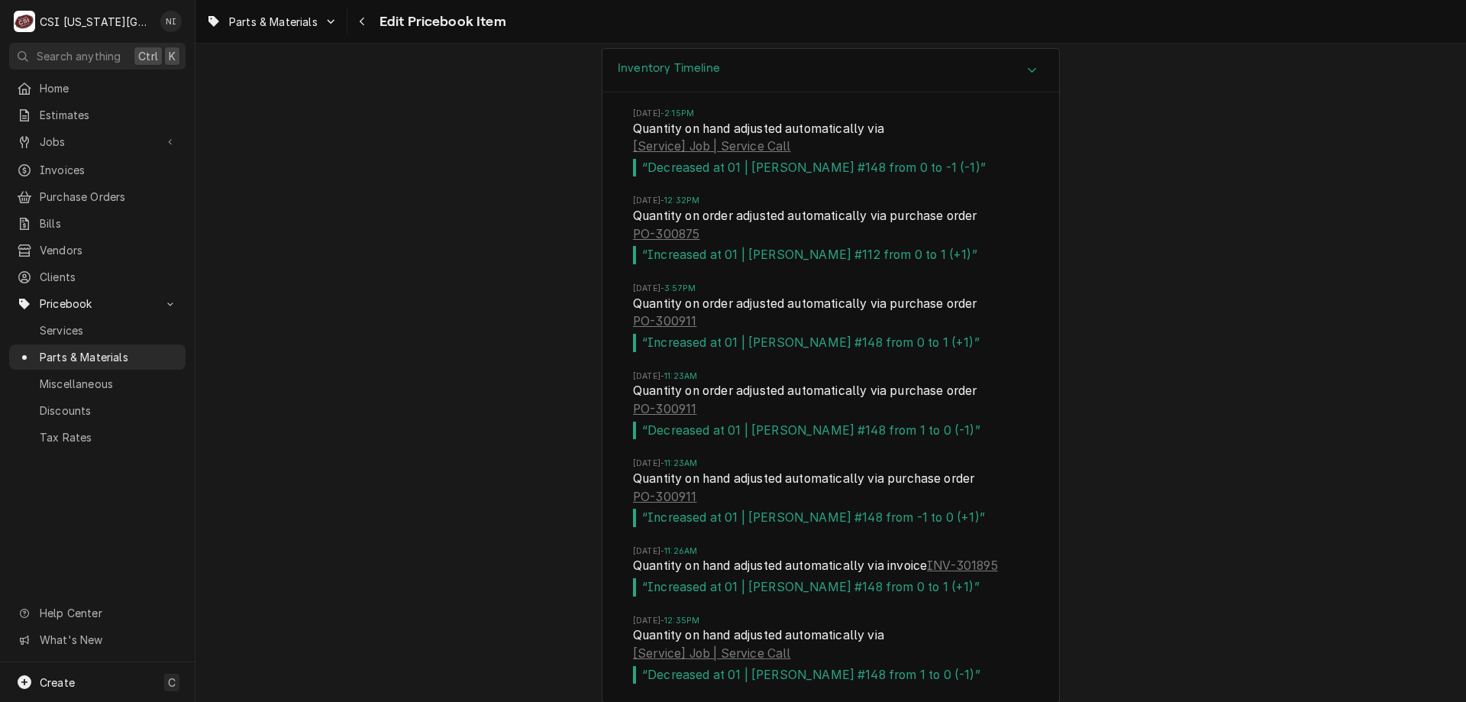
scroll to position [15517, 0]
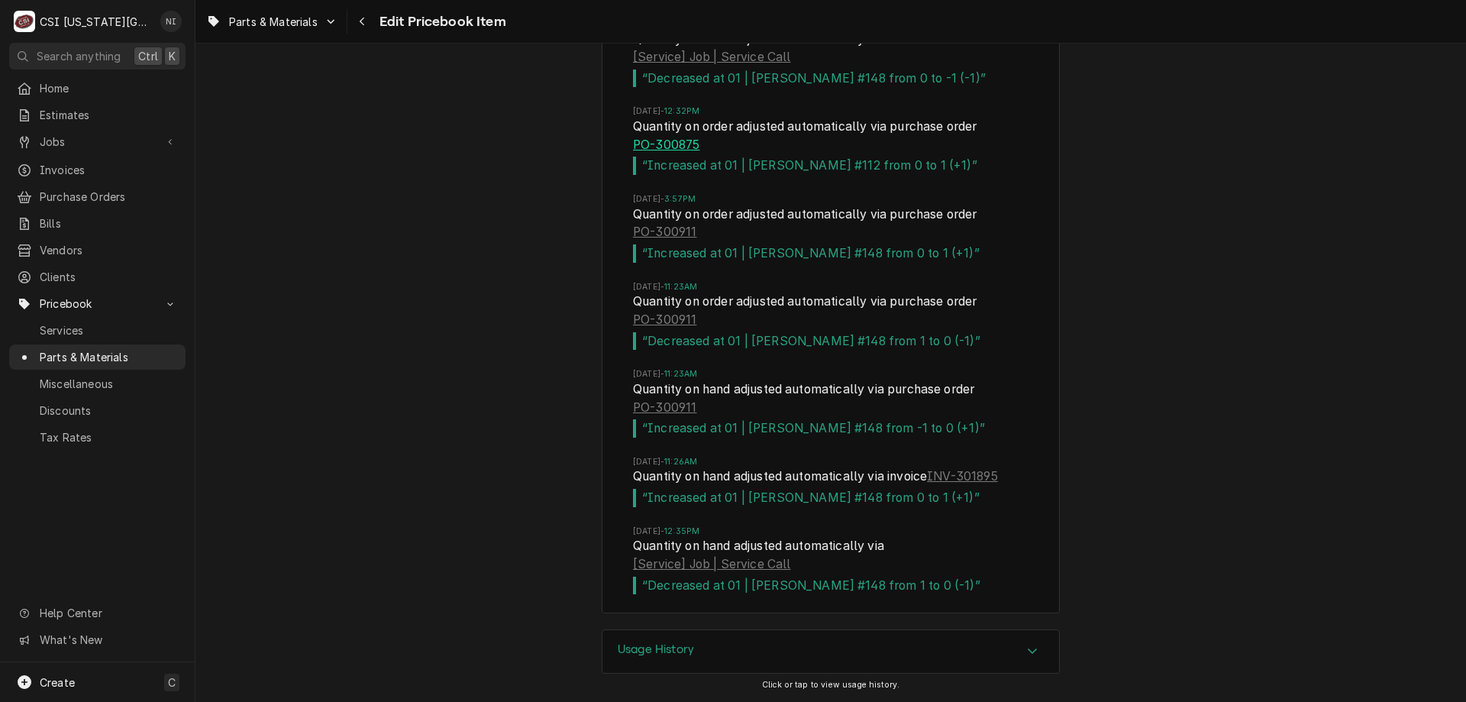
click at [669, 147] on link "PO-300875" at bounding box center [666, 145] width 66 height 18
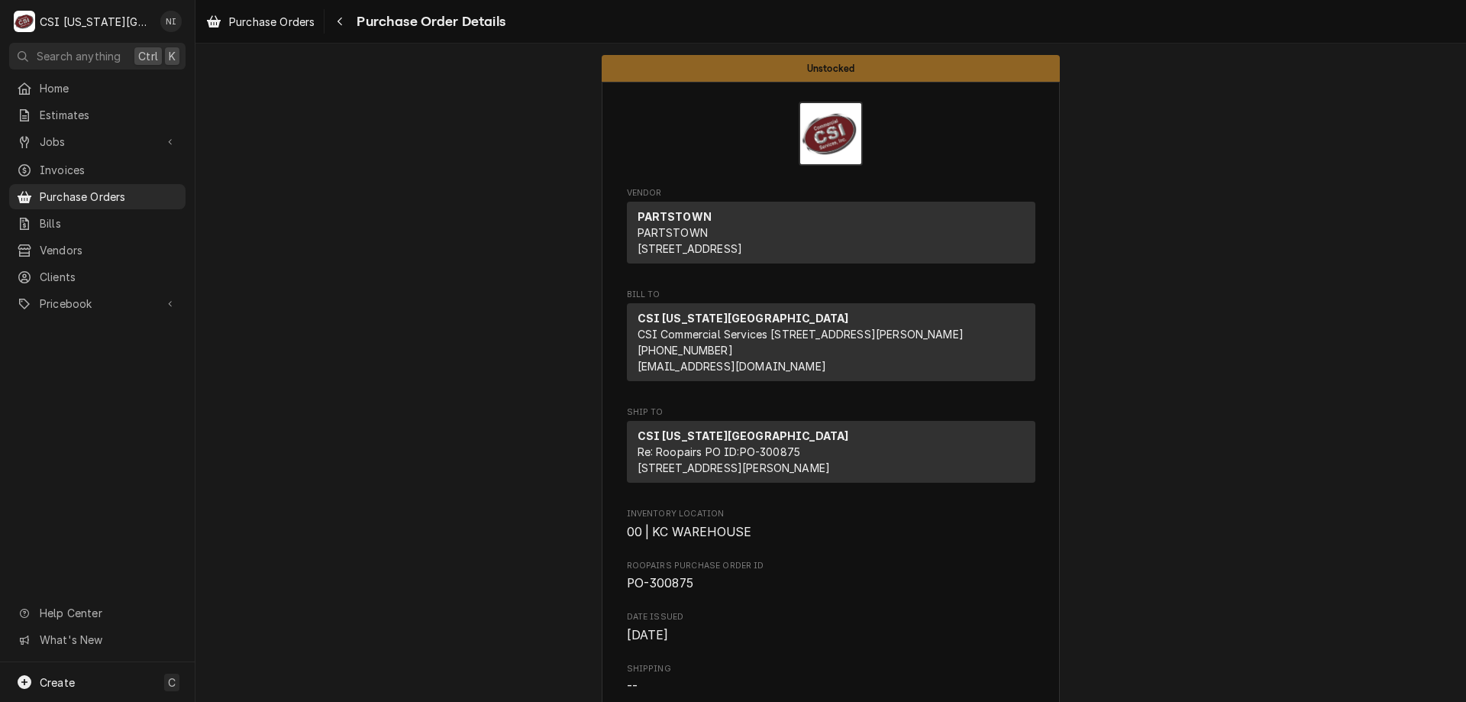
drag, startPoint x: 409, startPoint y: 667, endPoint x: 397, endPoint y: 694, distance: 29.4
